Goal: Task Accomplishment & Management: Manage account settings

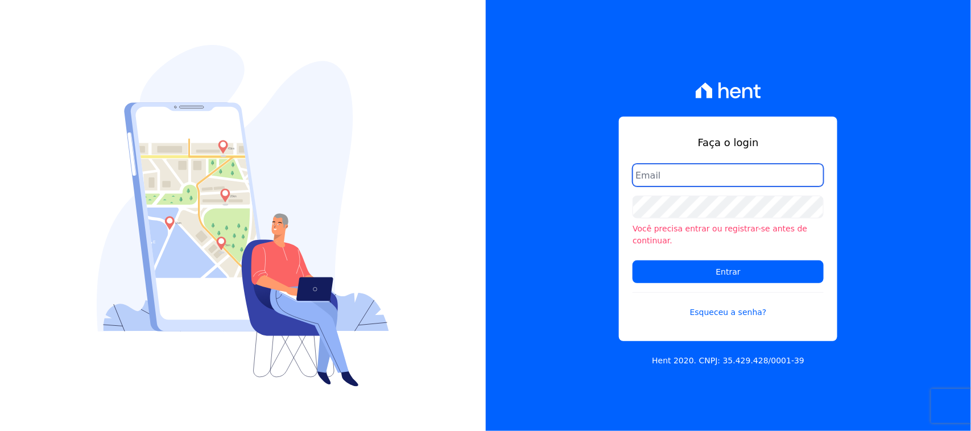
click at [729, 187] on input "email" at bounding box center [727, 175] width 191 height 23
type input "[EMAIL_ADDRESS][DOMAIN_NAME]"
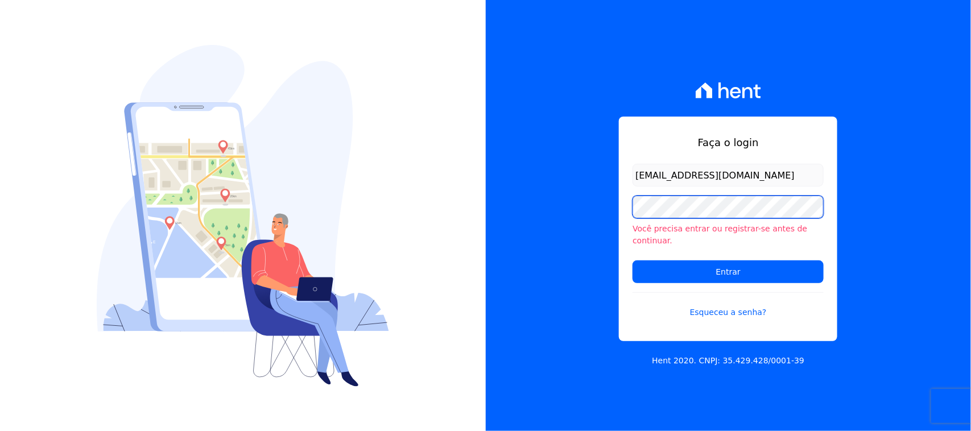
click at [632, 261] on input "Entrar" at bounding box center [727, 272] width 191 height 23
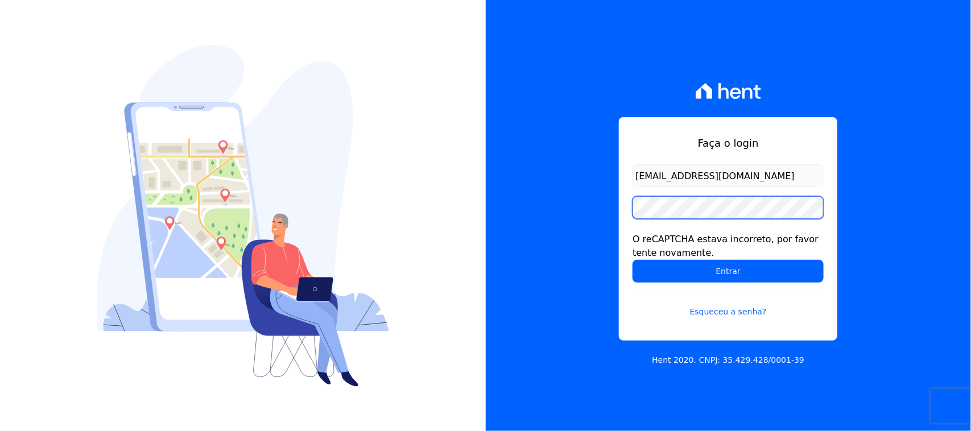
click at [632, 260] on input "Entrar" at bounding box center [727, 271] width 191 height 23
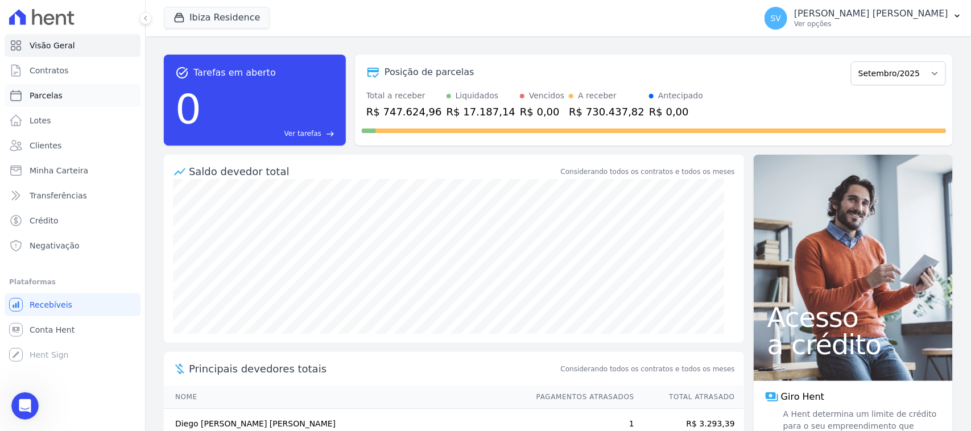
click at [100, 103] on link "Parcelas" at bounding box center [73, 95] width 136 height 23
click at [206, 15] on button "Ibiza Residence" at bounding box center [217, 18] width 106 height 22
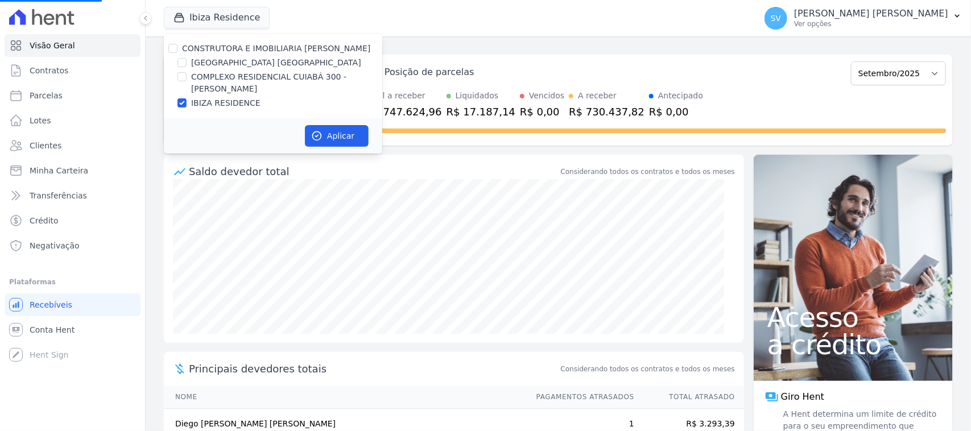
select select
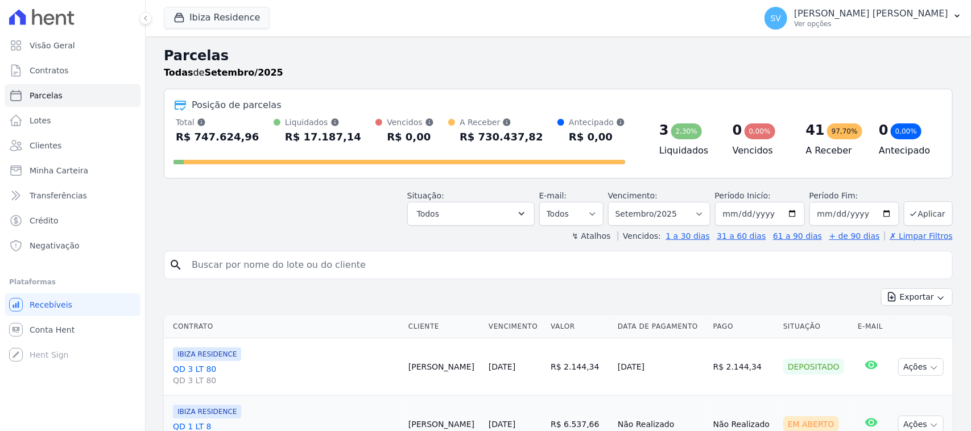
click at [174, 48] on h2 "Parcelas" at bounding box center [558, 56] width 789 height 20
click at [234, 12] on button "Ibiza Residence" at bounding box center [217, 18] width 106 height 22
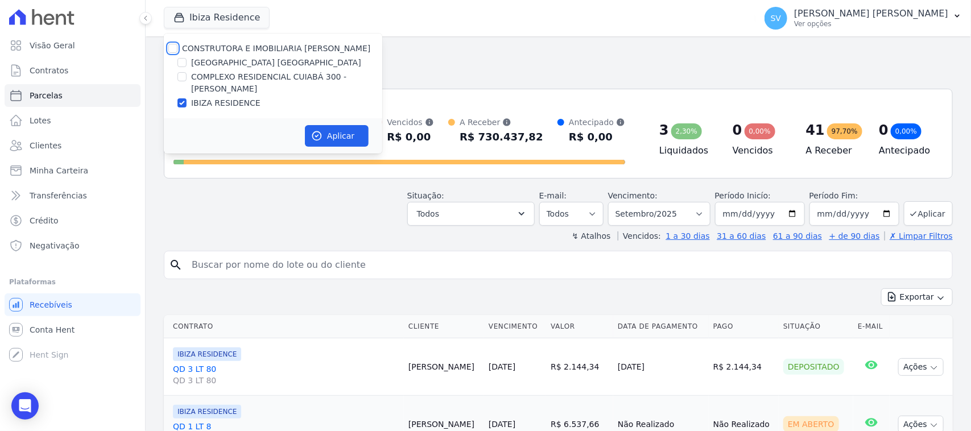
click at [174, 51] on input "CONSTRUTORA E IMOBILIARIA FARIAS" at bounding box center [172, 48] width 9 height 9
checkbox input "true"
drag, startPoint x: 336, startPoint y: 140, endPoint x: 325, endPoint y: 220, distance: 80.4
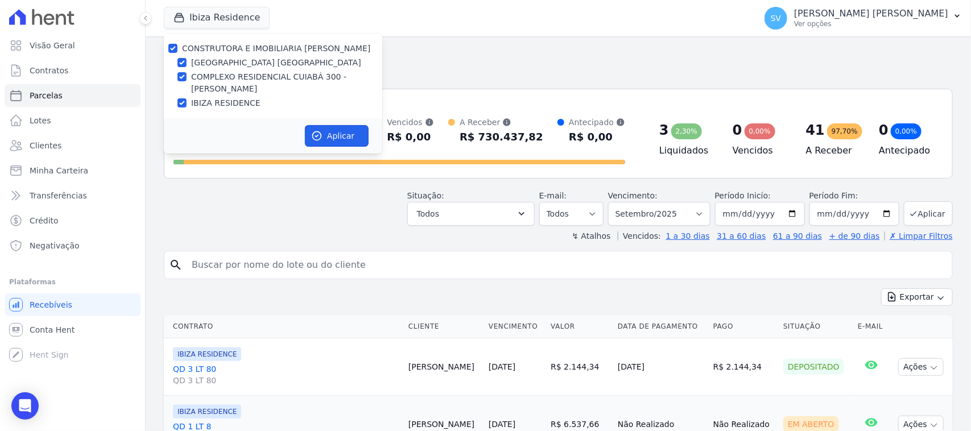
click at [334, 144] on button "Aplicar" at bounding box center [337, 136] width 64 height 22
select select
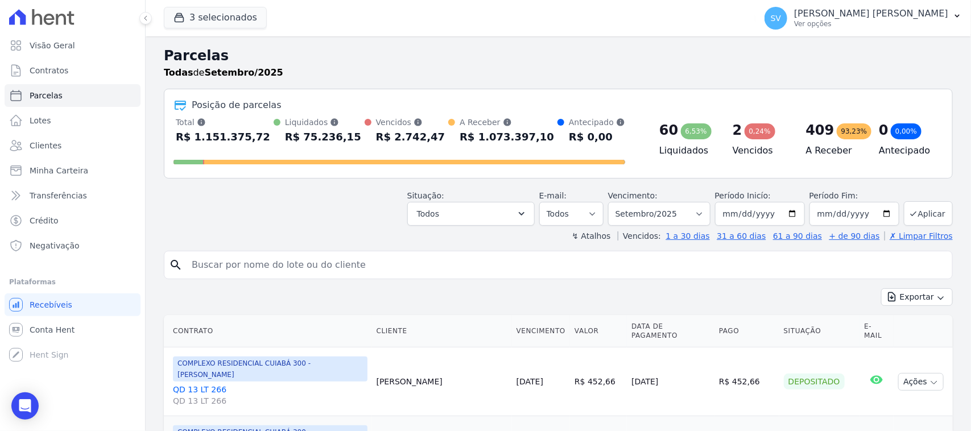
click at [404, 266] on input "search" at bounding box center [566, 265] width 763 height 23
type input "taynara camily"
select select
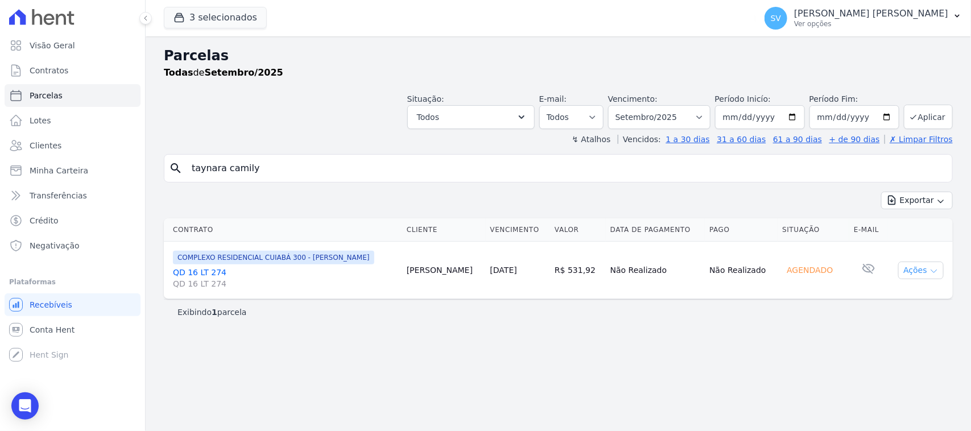
click at [928, 262] on button "Ações" at bounding box center [921, 271] width 46 height 18
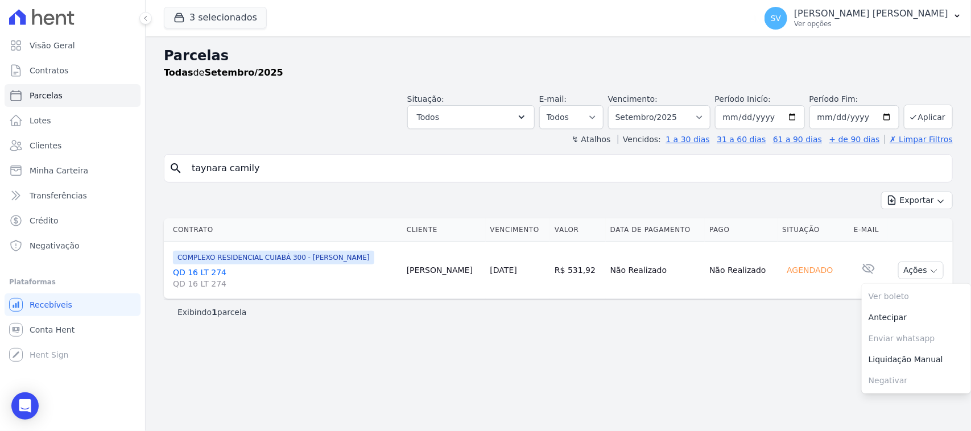
click at [774, 354] on div "Parcelas Todas de Setembro/2025 Situação: Agendado Em Aberto Pago Processando C…" at bounding box center [558, 233] width 825 height 395
click at [854, 19] on p "[PERSON_NAME] [PERSON_NAME]" at bounding box center [871, 13] width 154 height 11
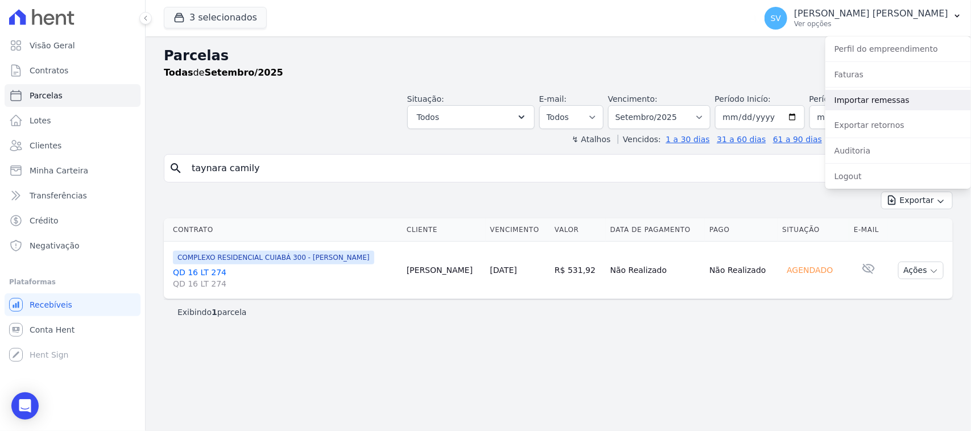
click at [868, 93] on link "Importar remessas" at bounding box center [898, 100] width 146 height 20
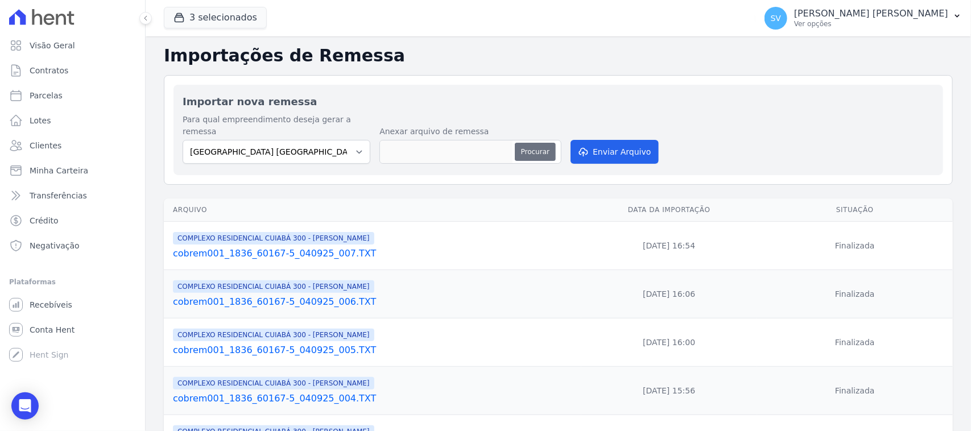
click at [527, 143] on button "Procurar" at bounding box center [535, 152] width 41 height 18
type input "cobrem001_1836_60167-5_050925_001.TXT"
click at [297, 140] on select "BAHAMAS EAST VILLAGE COMPLEXO RESIDENCIAL CUIABÁ 300 - JOÃO DE BARRO IBIZA RESI…" at bounding box center [277, 152] width 188 height 24
select select "a999329b-d322-46c5-b2df-9163b092fb9b"
click at [183, 140] on select "BAHAMAS EAST VILLAGE COMPLEXO RESIDENCIAL CUIABÁ 300 - JOÃO DE BARRO IBIZA RESI…" at bounding box center [277, 152] width 188 height 24
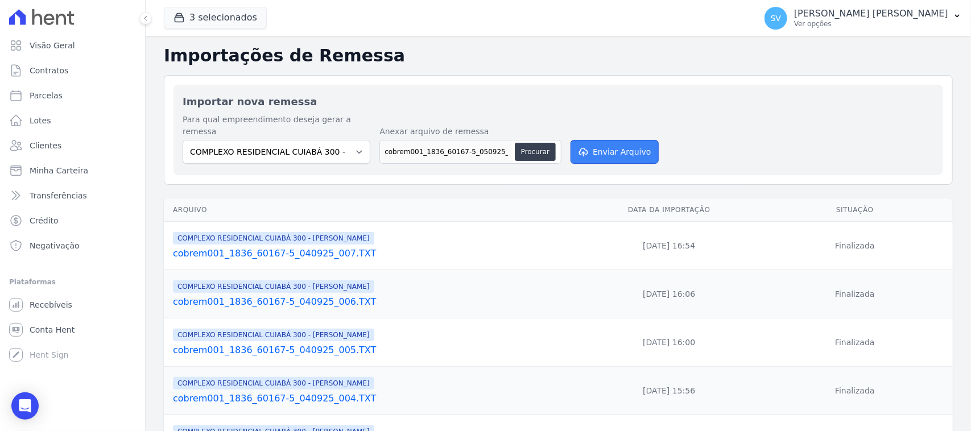
click at [632, 146] on button "Enviar Arquivo" at bounding box center [614, 152] width 88 height 24
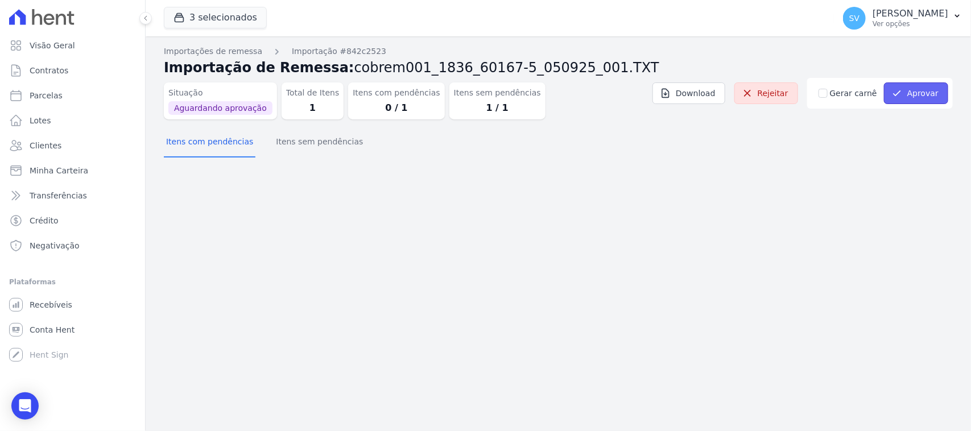
click at [913, 100] on button "Aprovar" at bounding box center [916, 93] width 64 height 22
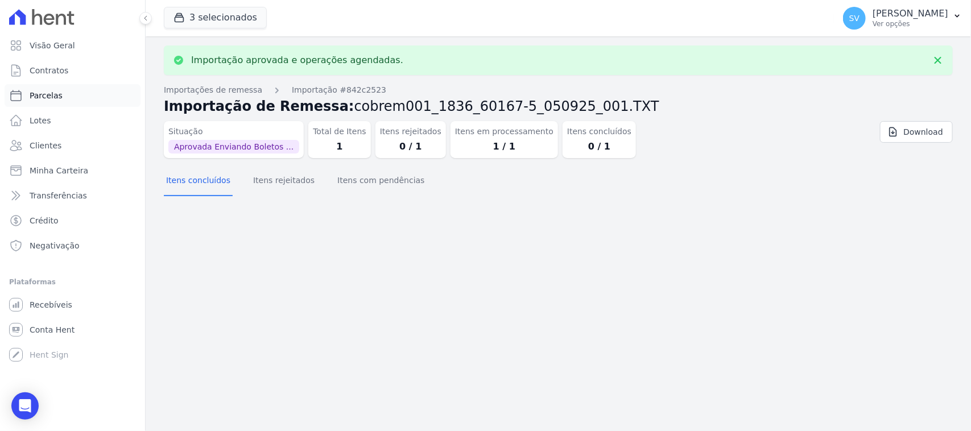
click at [75, 100] on link "Parcelas" at bounding box center [73, 95] width 136 height 23
select select
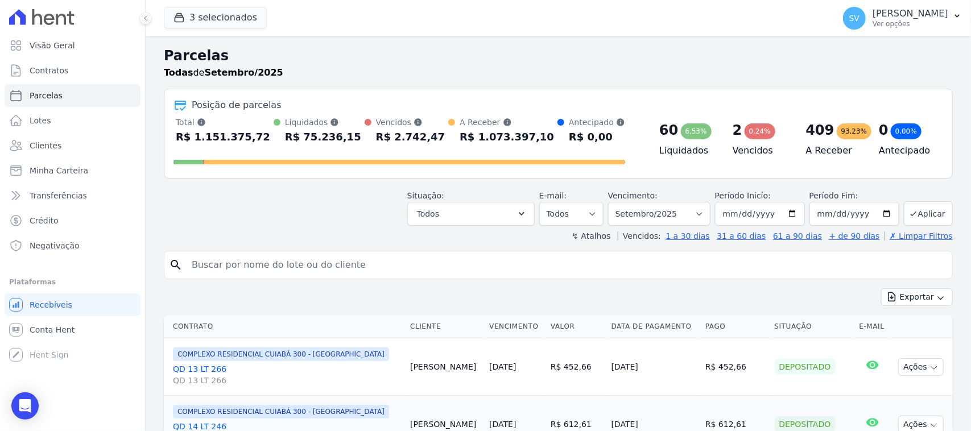
click at [313, 259] on input "search" at bounding box center [566, 265] width 763 height 23
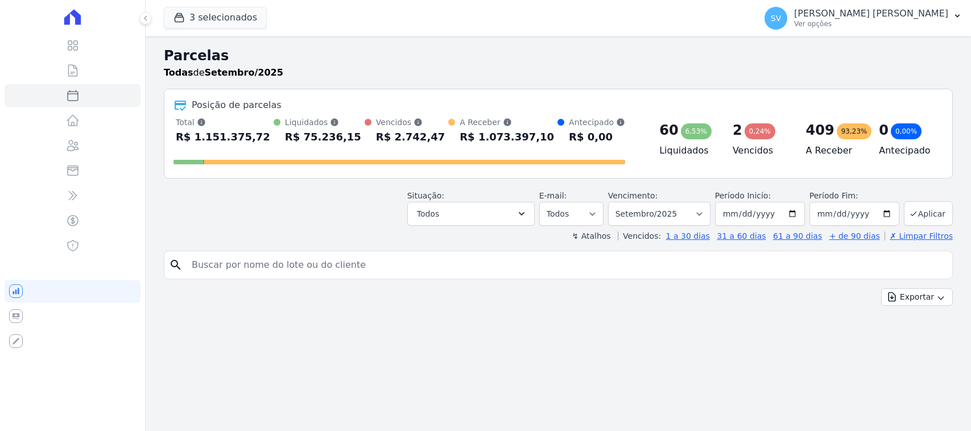
select select
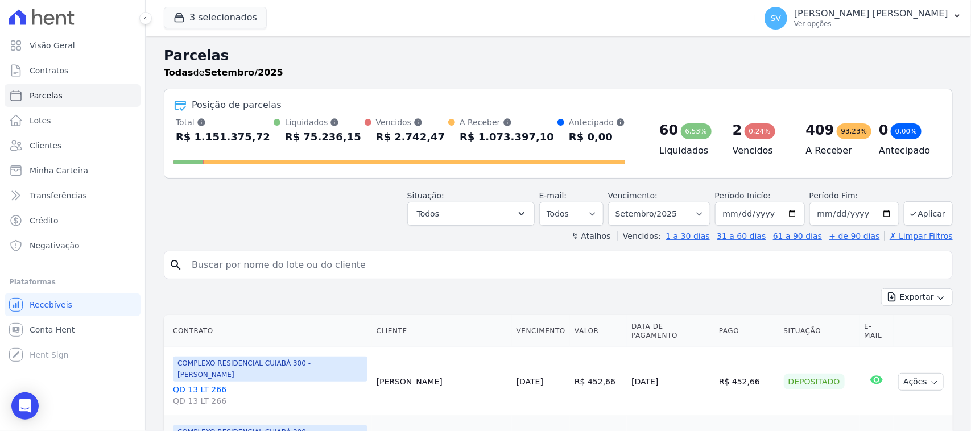
click at [336, 268] on input "search" at bounding box center [566, 265] width 763 height 23
type input "taynara camily"
select select
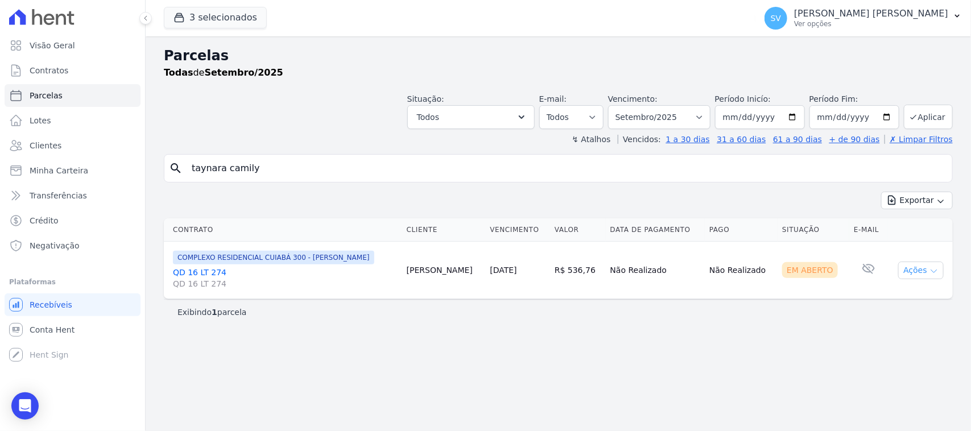
click at [900, 265] on button "Ações" at bounding box center [921, 271] width 46 height 18
click at [885, 291] on link "Ver boleto" at bounding box center [916, 296] width 109 height 21
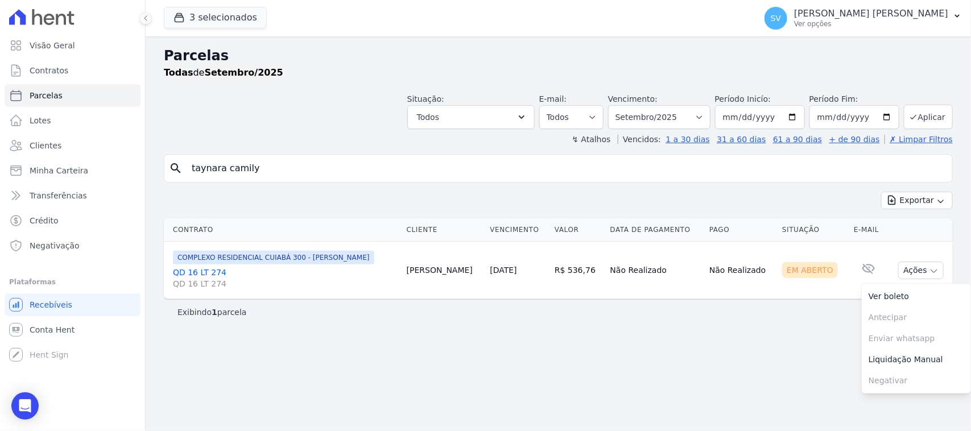
click at [696, 384] on div "Parcelas Todas de Setembro/2025 Situação: Agendado Em Aberto Pago Processando C…" at bounding box center [558, 233] width 825 height 395
click at [70, 27] on div at bounding box center [73, 17] width 136 height 34
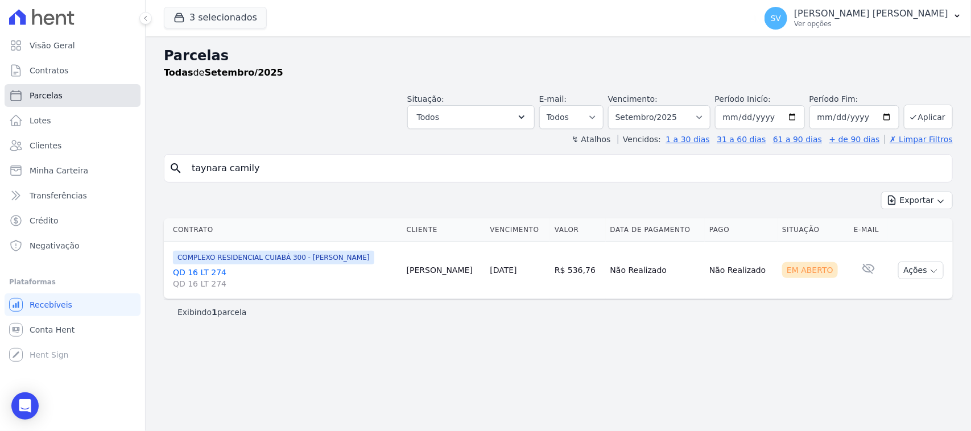
click at [64, 89] on link "Parcelas" at bounding box center [73, 95] width 136 height 23
select select
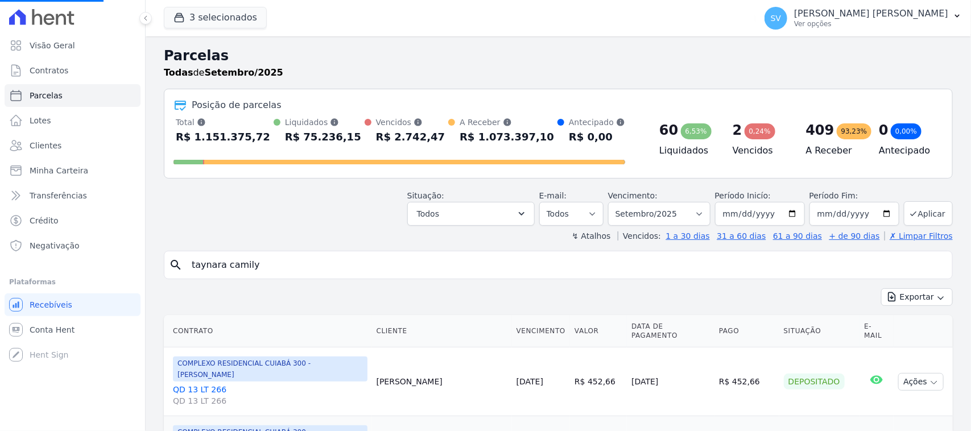
select select
